Goal: Information Seeking & Learning: Learn about a topic

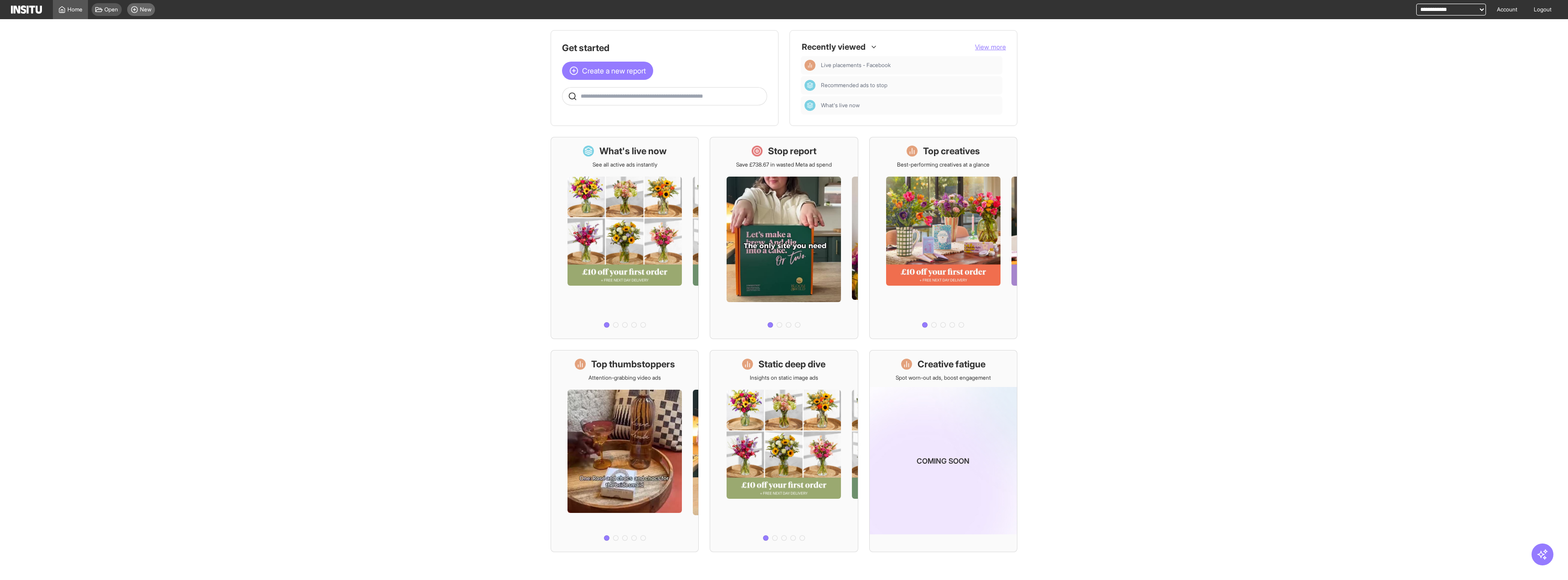
click at [141, 9] on span "New" at bounding box center [146, 9] width 12 height 7
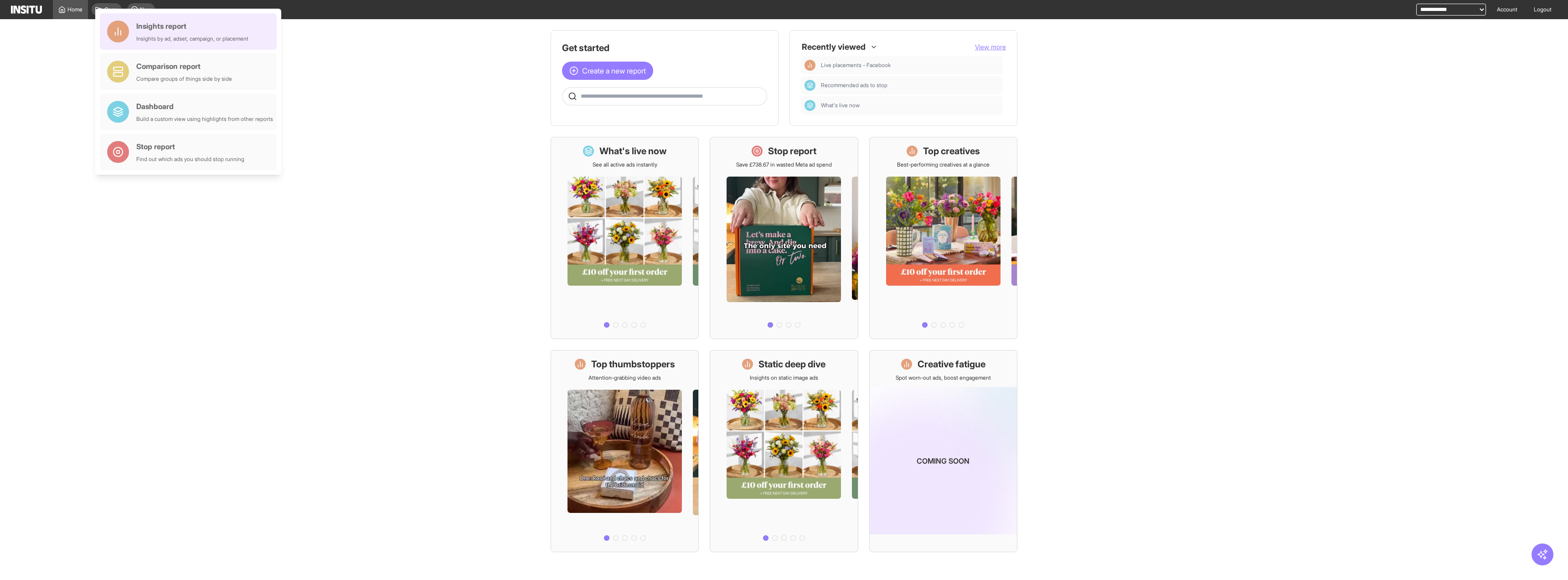
click at [152, 37] on div "Insights by ad, adset, campaign, or placement" at bounding box center [192, 38] width 112 height 7
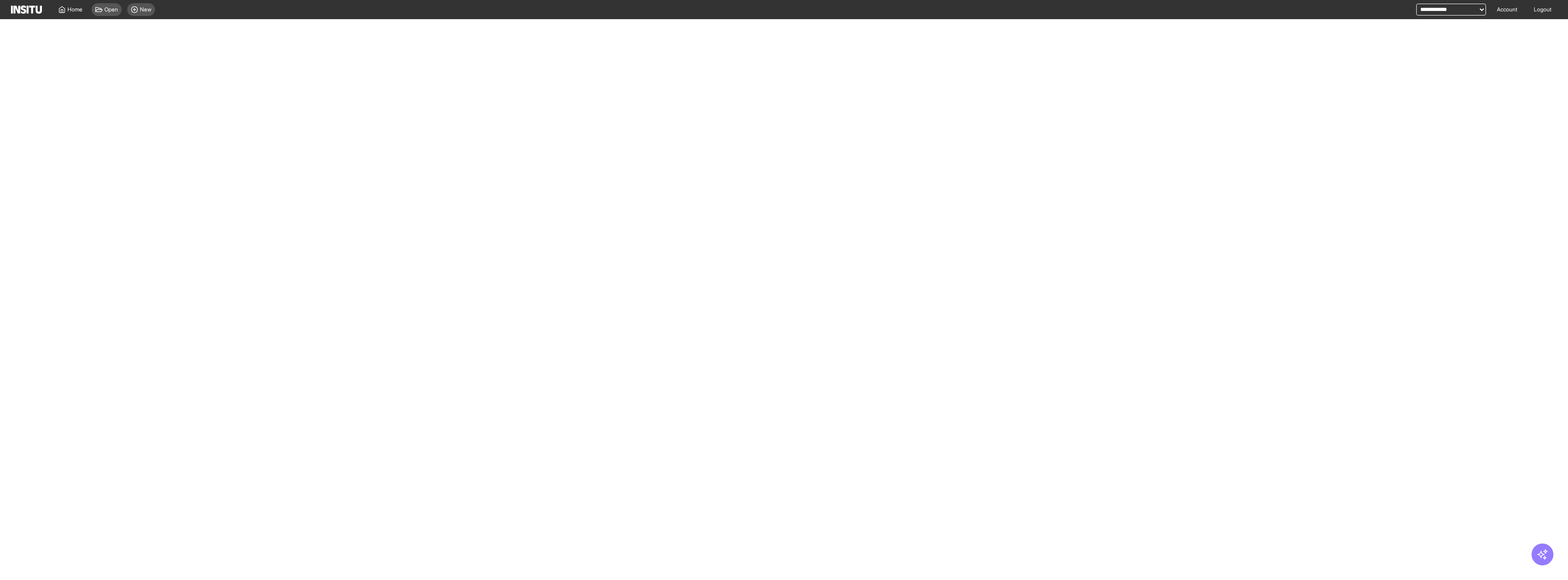
select select "**"
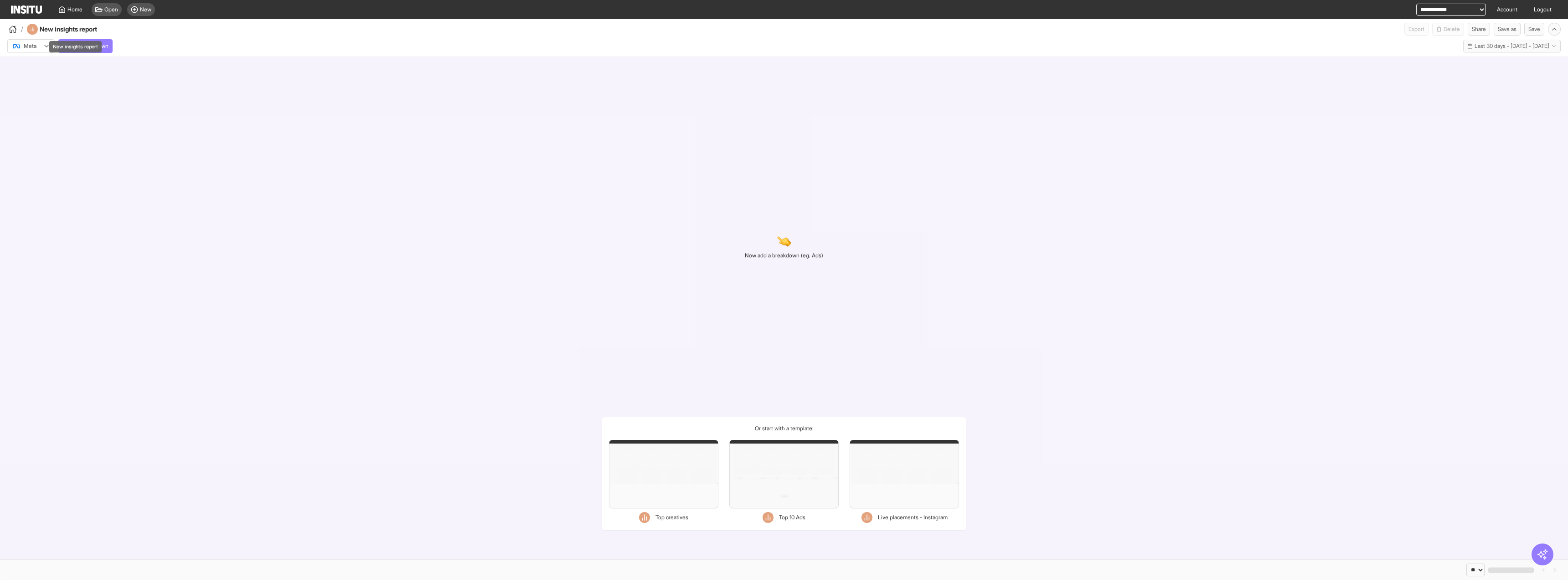
click at [92, 40] on div "New insights report" at bounding box center [74, 43] width 54 height 19
click at [112, 47] on button "Add breakdown" at bounding box center [85, 46] width 54 height 14
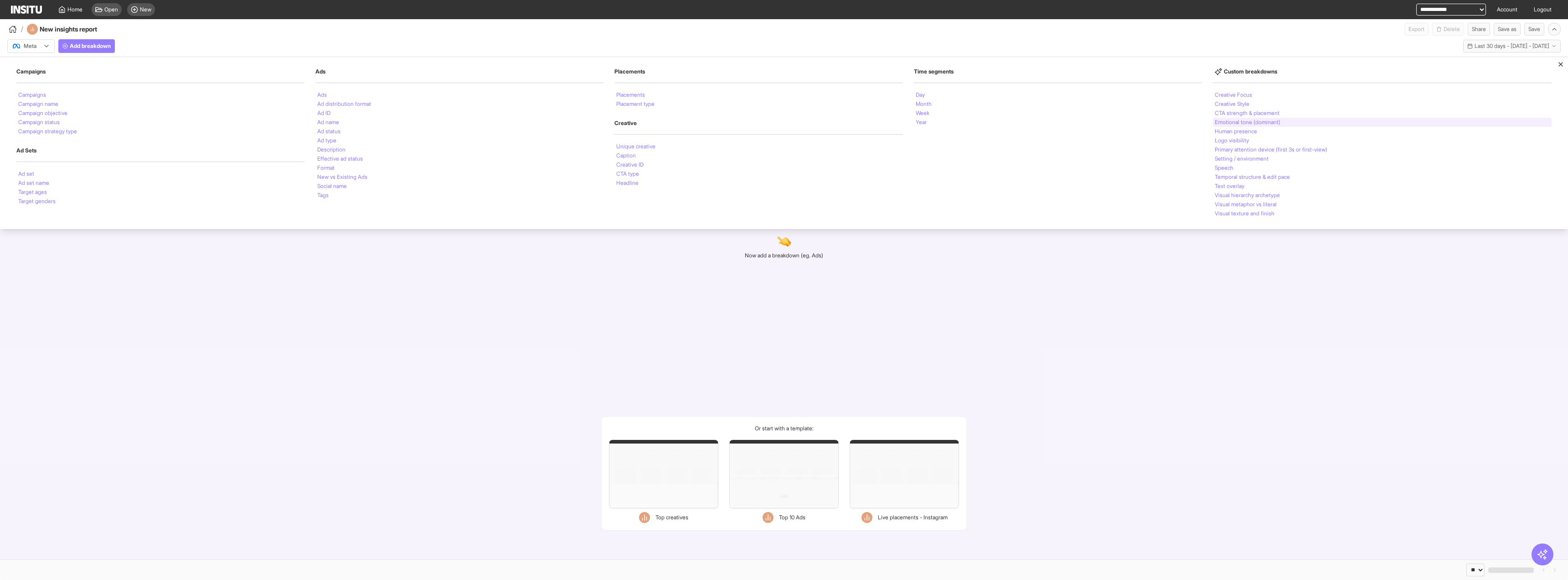
click at [1260, 119] on li "Emotional tone (dominant)" at bounding box center [1247, 122] width 65 height 6
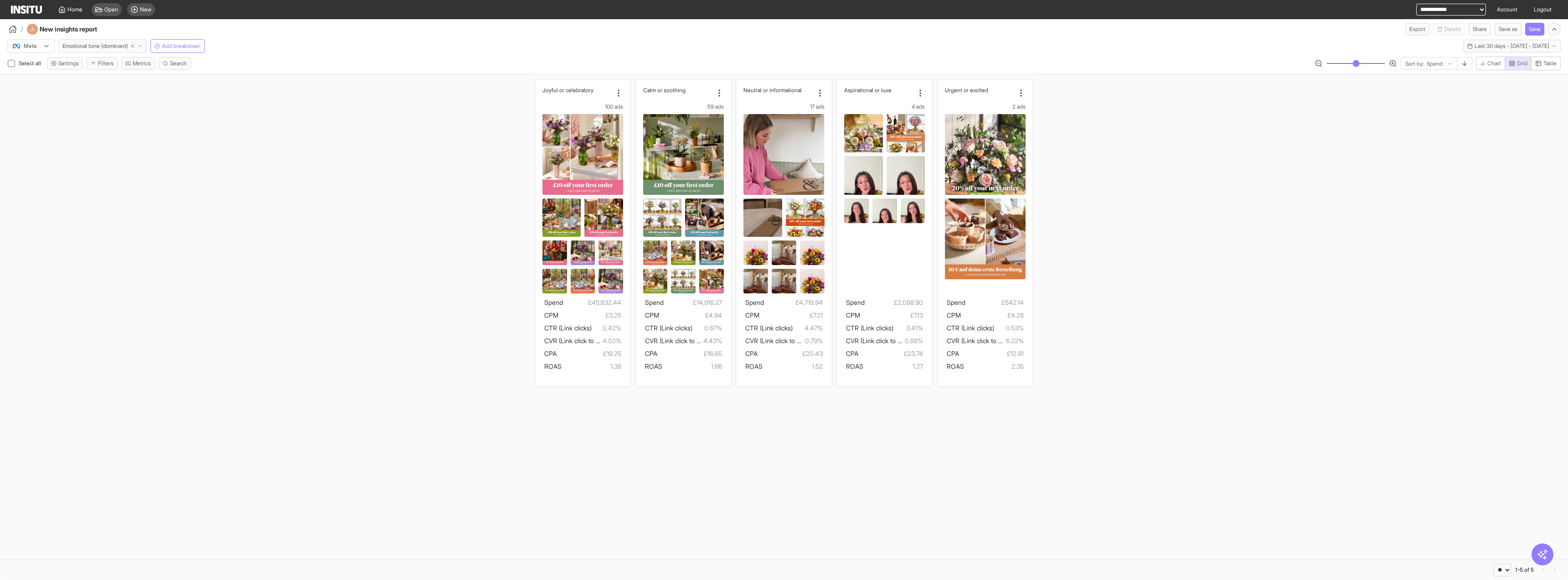
click at [143, 45] on icon "button" at bounding box center [140, 46] width 6 height 6
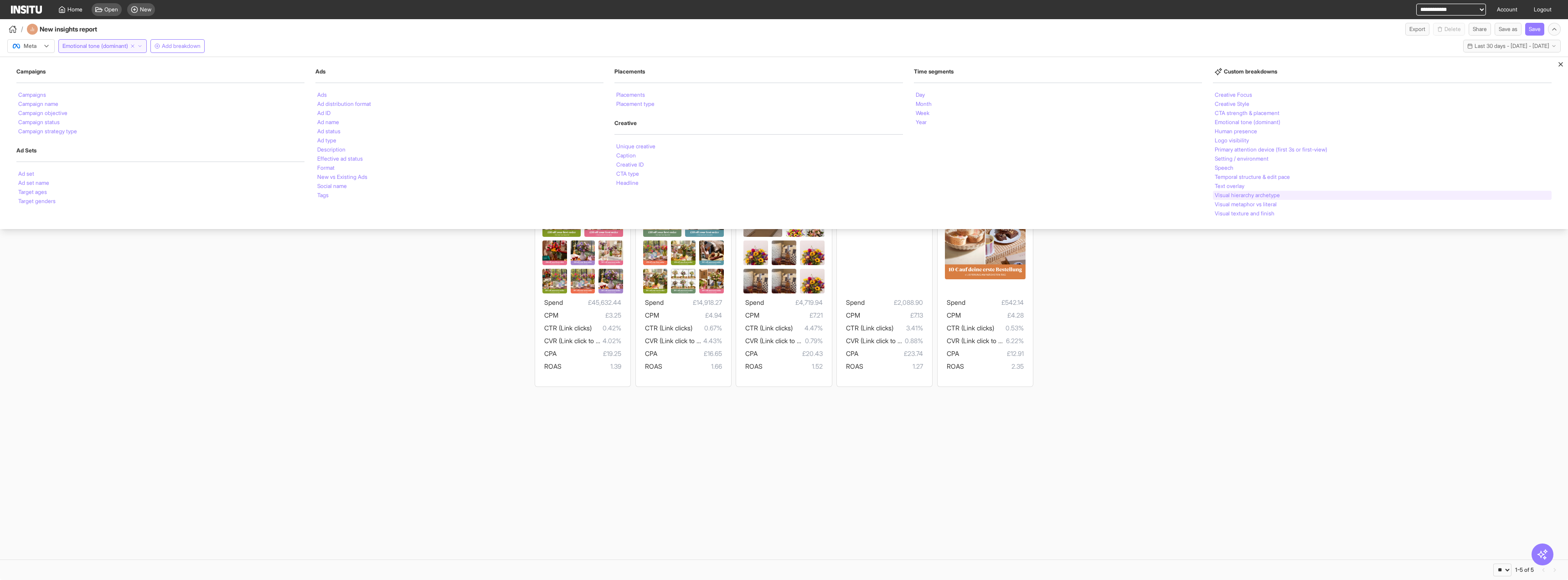
click at [1234, 195] on li "Visual hierarchy archetype" at bounding box center [1247, 196] width 65 height 6
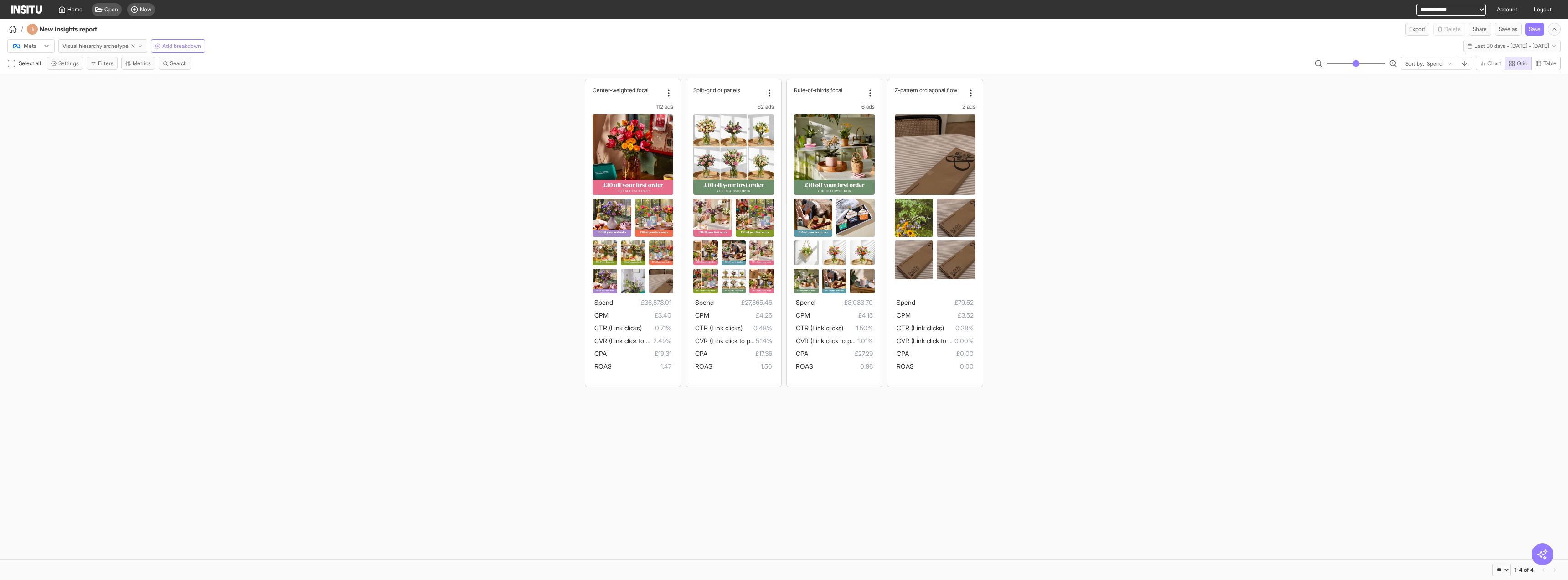
click at [143, 47] on icon "button" at bounding box center [141, 46] width 6 height 6
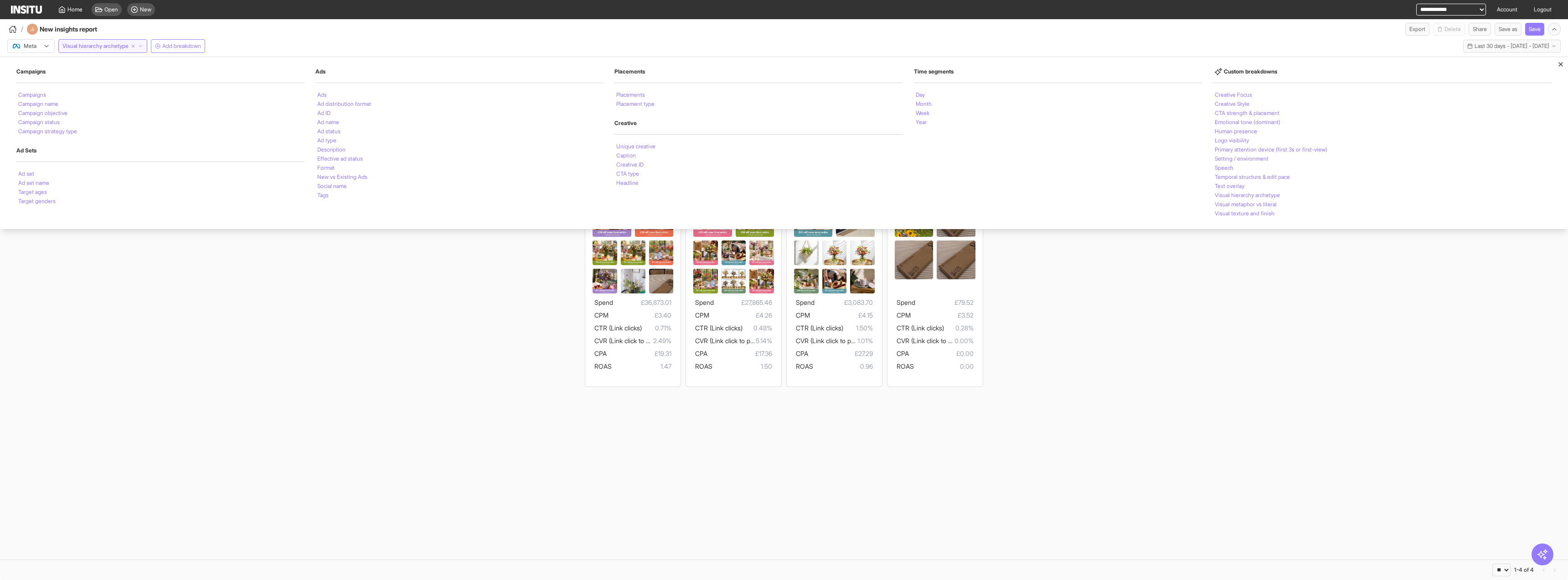
click at [1428, 425] on section "Center-weig hted focal 112 ads Spend £36,873.01 CPM £3.40 CTR (Link clicks) 0.7…" at bounding box center [784, 317] width 1568 height 485
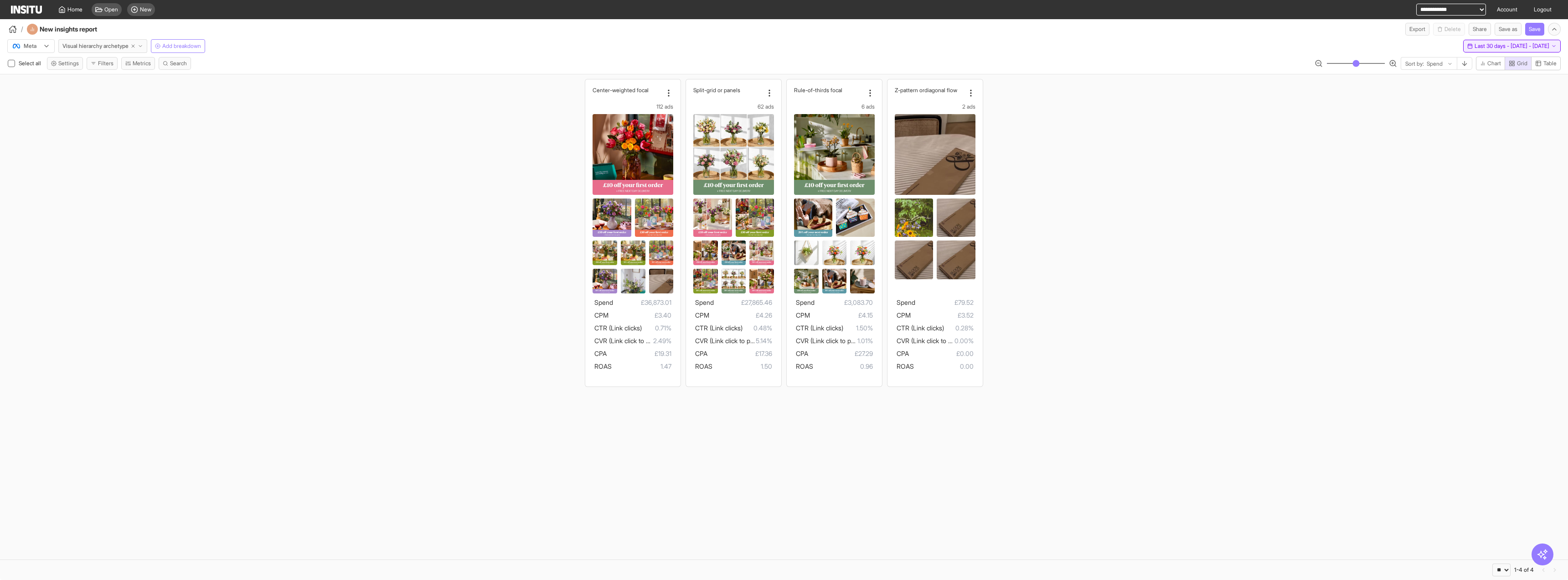
click at [1475, 44] on span "Last 30 days - [DATE] - [DATE]" at bounding box center [1512, 45] width 74 height 7
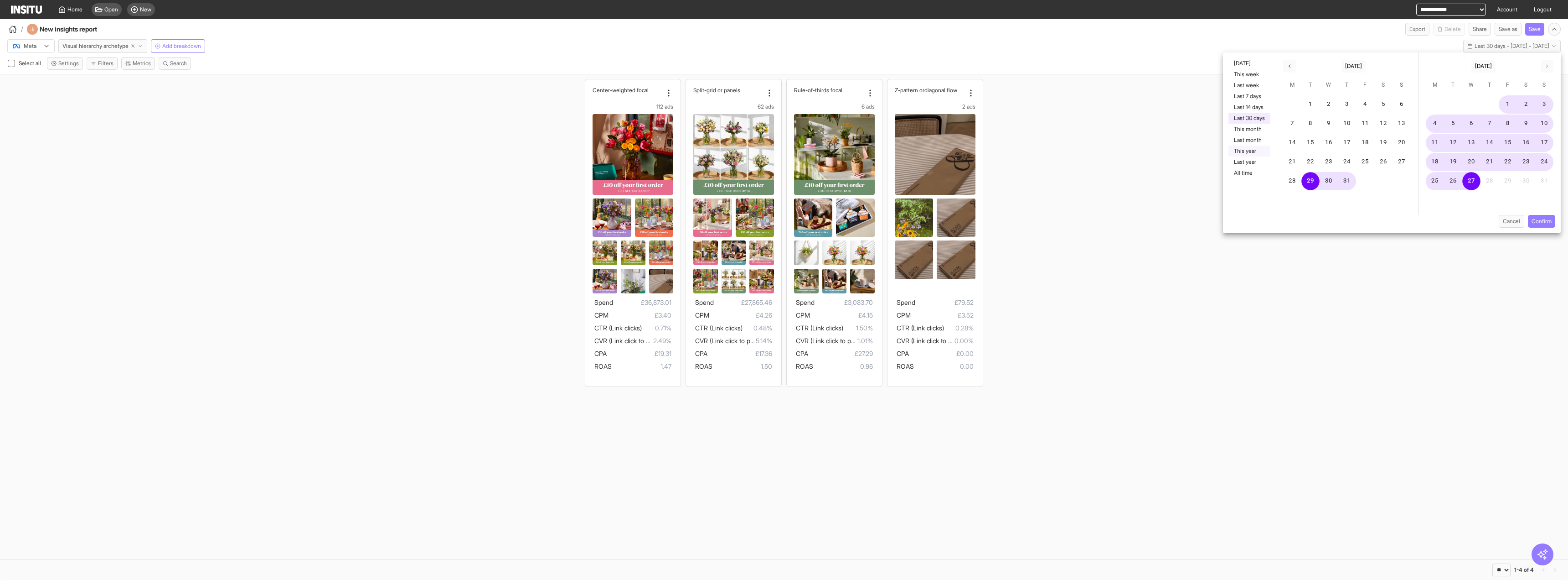
click at [1255, 150] on button "This year" at bounding box center [1249, 151] width 42 height 11
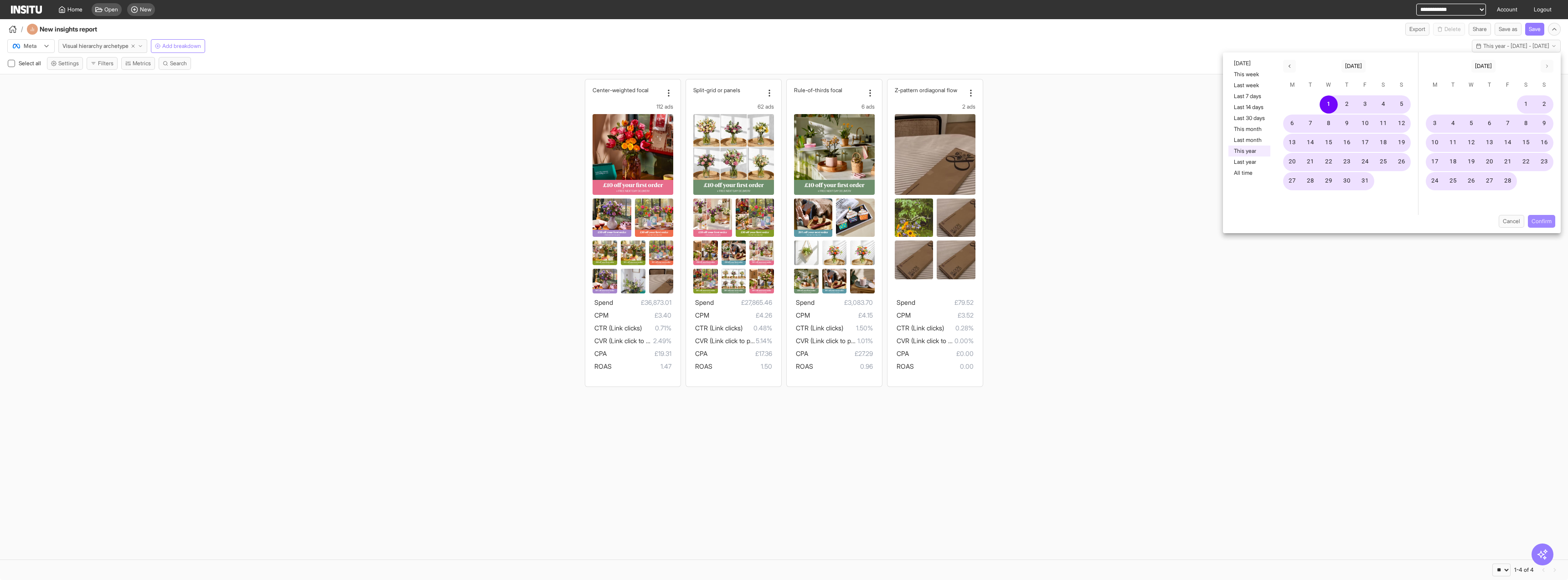
click at [1537, 225] on button "Confirm" at bounding box center [1542, 221] width 27 height 13
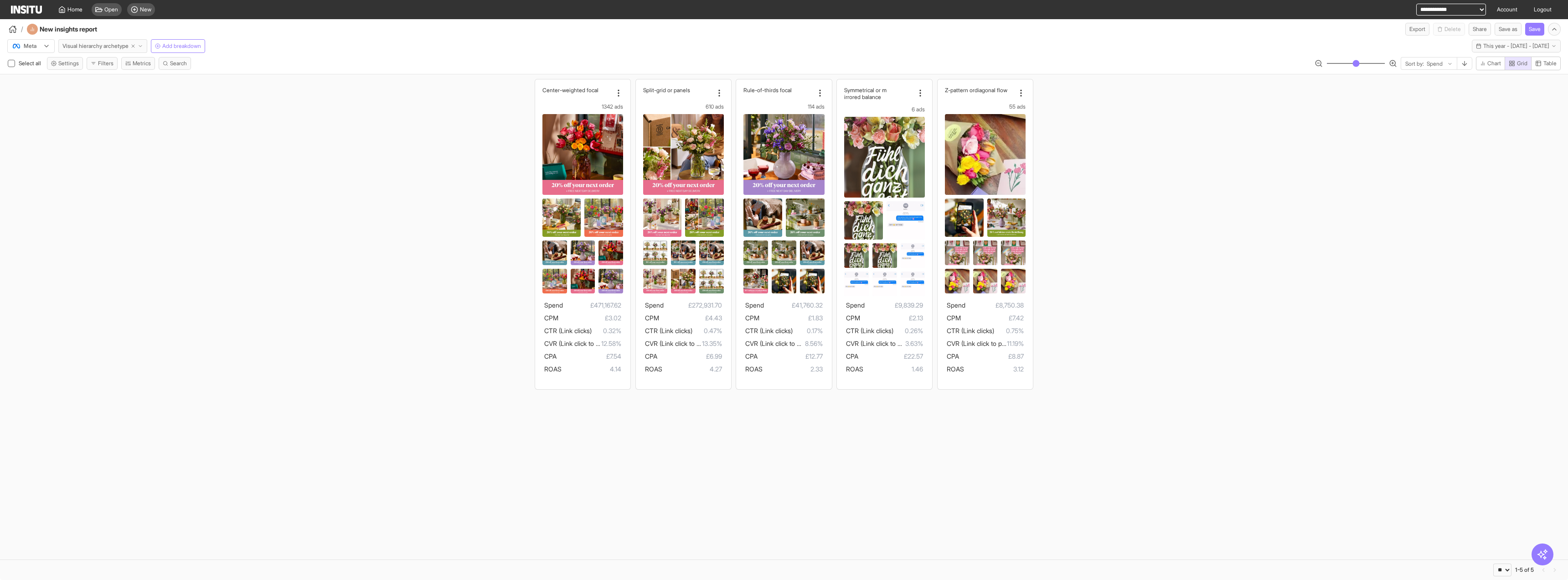
click at [143, 47] on icon "button" at bounding box center [141, 46] width 6 height 6
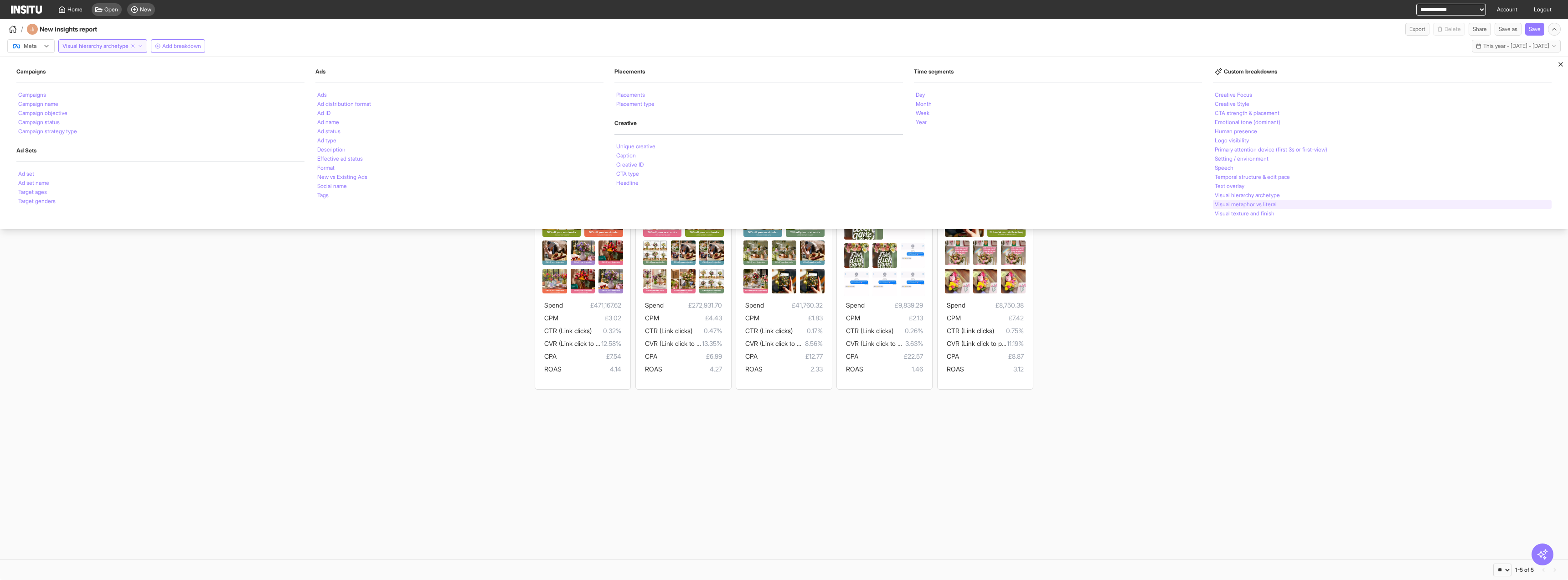
click at [1259, 204] on li "Visual metaphor vs literal" at bounding box center [1245, 204] width 62 height 6
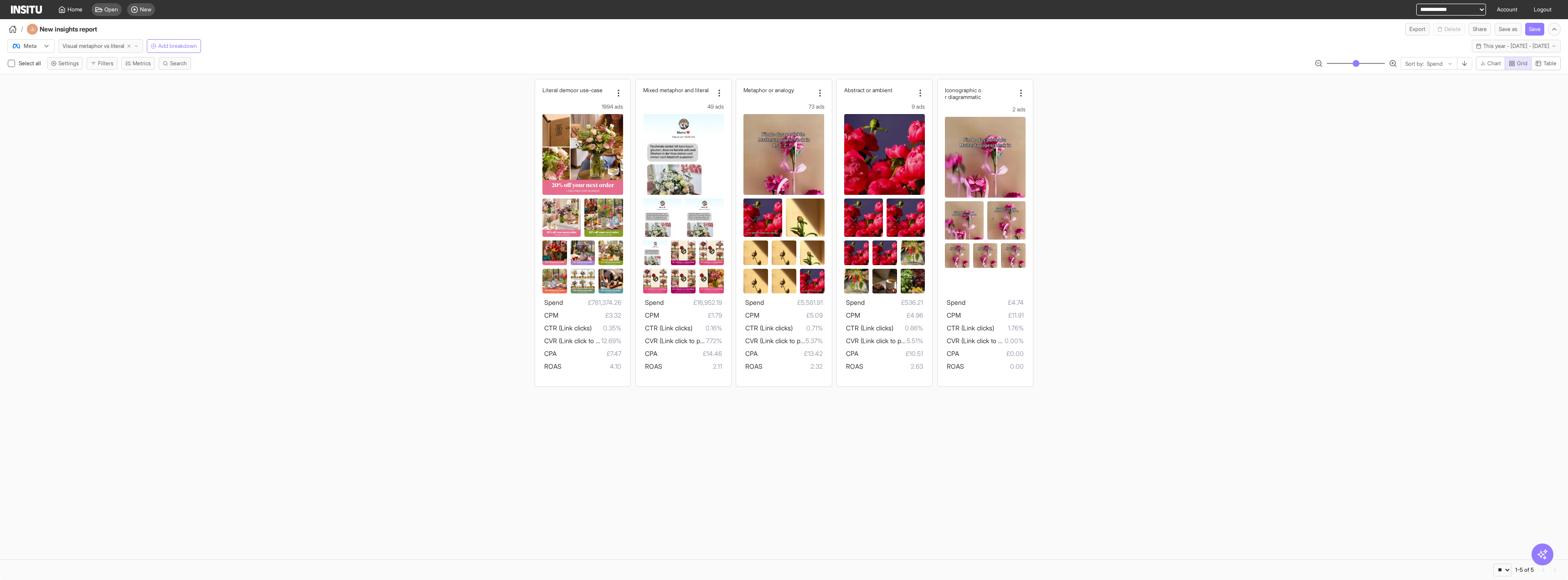
click at [143, 50] on button "Visual metaphor vs literal" at bounding box center [101, 46] width 85 height 14
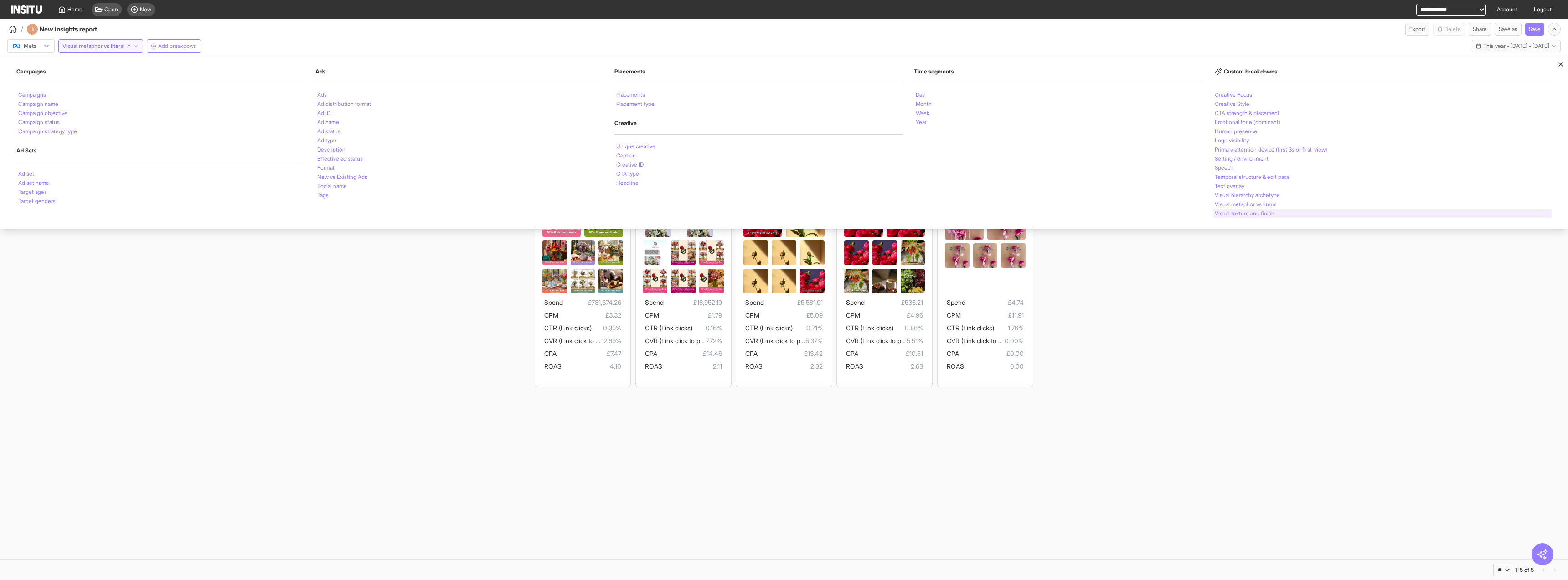
click at [1277, 209] on div "Visual texture and finish" at bounding box center [1382, 213] width 338 height 9
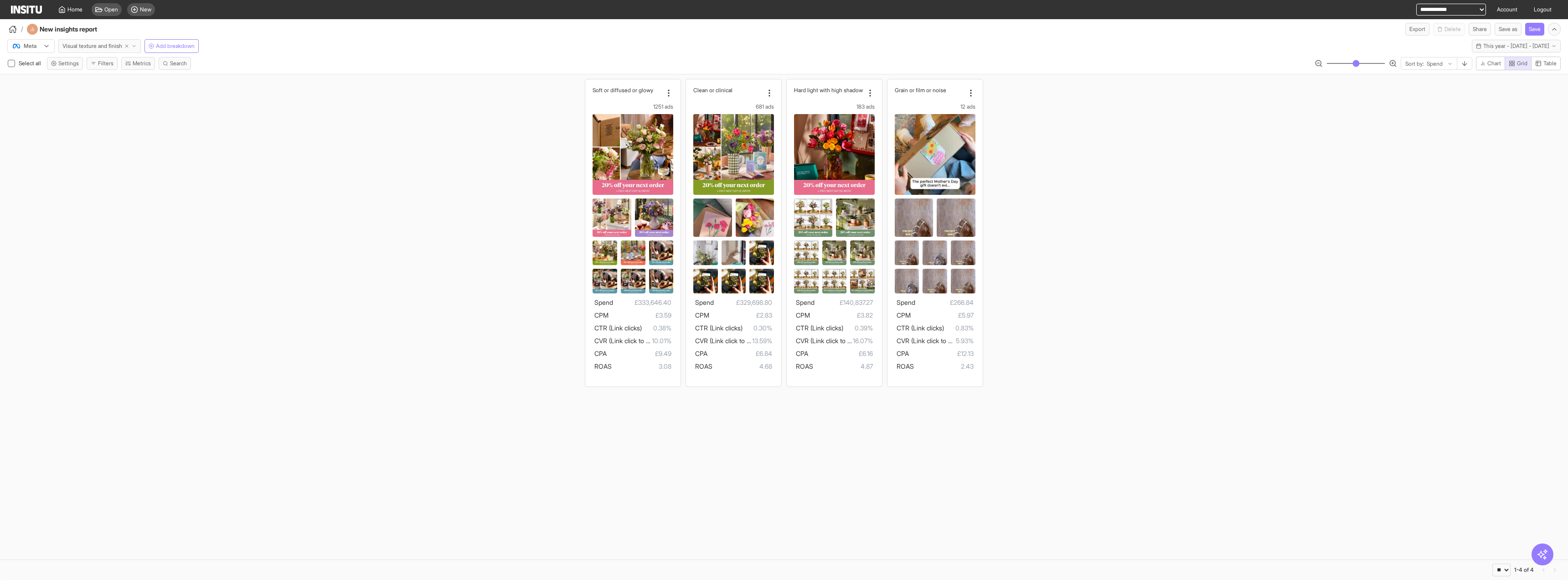
click at [137, 41] on button "Visual texture and finish" at bounding box center [100, 46] width 82 height 14
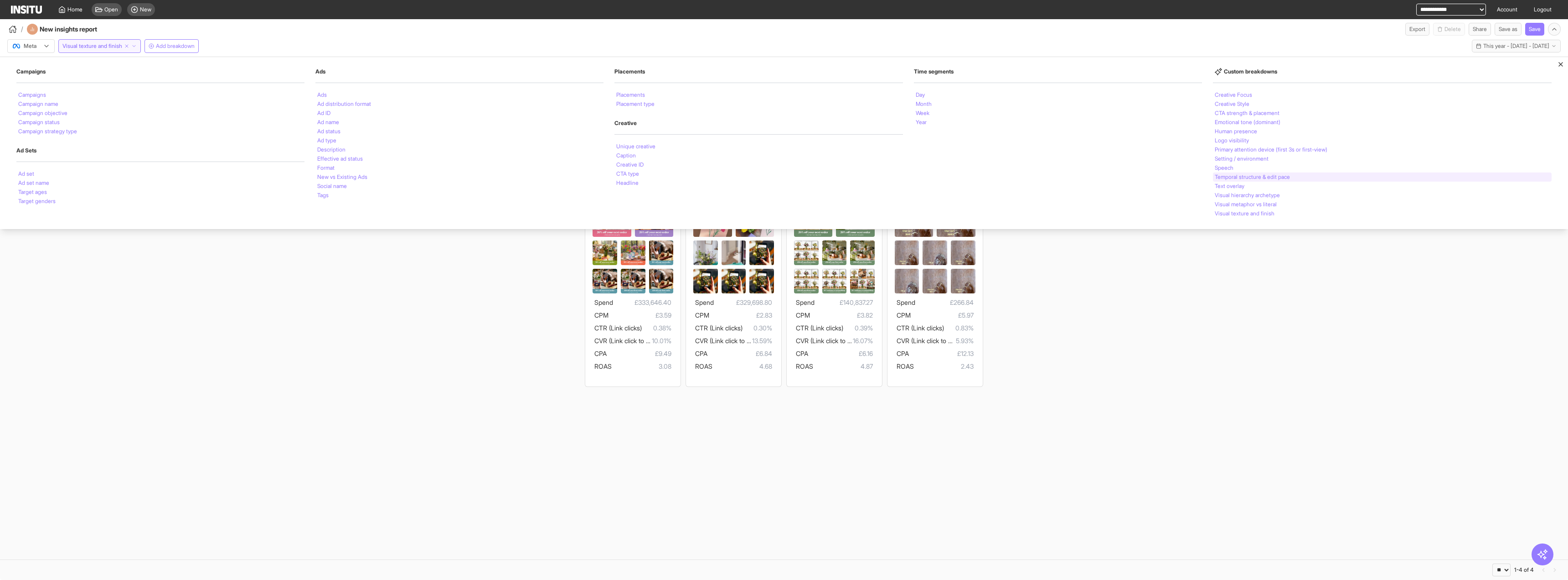
click at [1236, 177] on li "Temporal structure & edit pace" at bounding box center [1252, 177] width 75 height 6
